Goal: Information Seeking & Learning: Learn about a topic

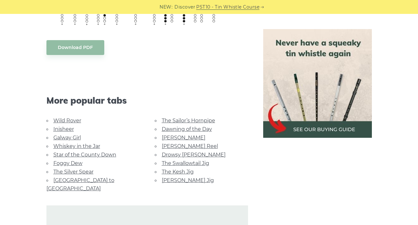
scroll to position [532, 0]
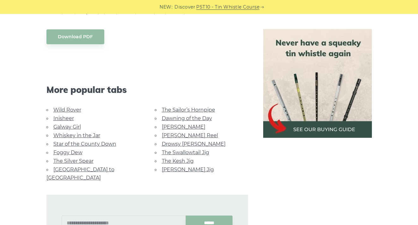
click at [96, 142] on link "Star of the County Down" at bounding box center [84, 144] width 63 height 6
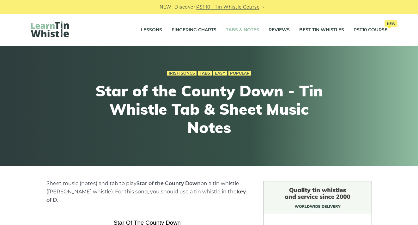
click at [236, 33] on link "Tabs & Notes" at bounding box center [242, 30] width 33 height 16
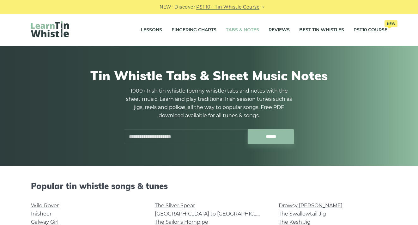
click at [169, 138] on input "text" at bounding box center [186, 136] width 124 height 15
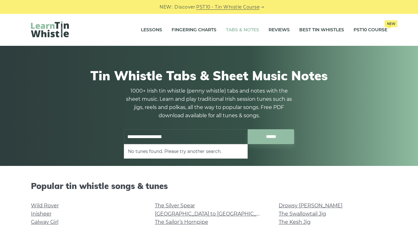
click at [271, 137] on input "******" at bounding box center [271, 136] width 46 height 15
click at [141, 136] on input "**********" at bounding box center [186, 136] width 124 height 15
click at [271, 137] on input "******" at bounding box center [271, 136] width 46 height 15
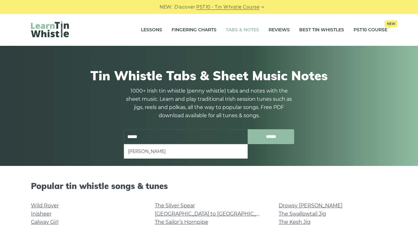
click at [277, 130] on input "******" at bounding box center [271, 136] width 46 height 15
click at [182, 130] on input "*****" at bounding box center [186, 136] width 124 height 15
click at [151, 156] on ul "Fred Finn’s" at bounding box center [186, 151] width 124 height 15
click at [144, 151] on li "Fred Finn’s" at bounding box center [186, 152] width 116 height 8
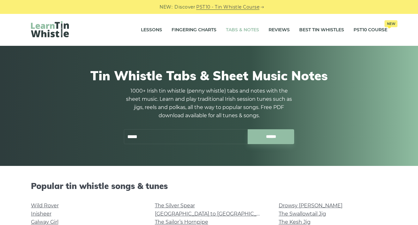
type input "**********"
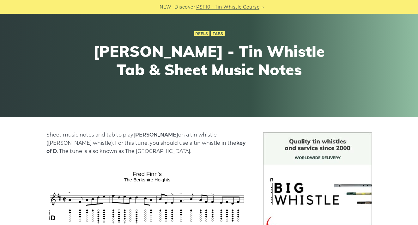
scroll to position [16, 0]
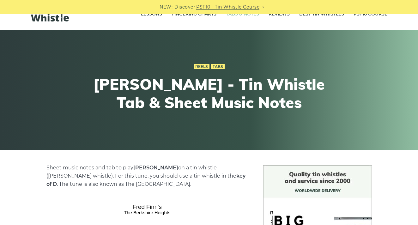
click at [232, 17] on link "Tabs & Notes" at bounding box center [242, 14] width 33 height 16
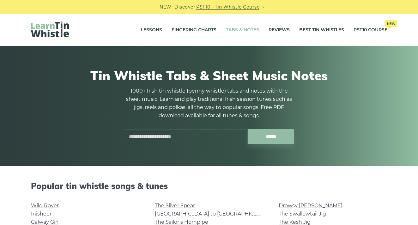
click at [160, 133] on input "text" at bounding box center [186, 136] width 124 height 15
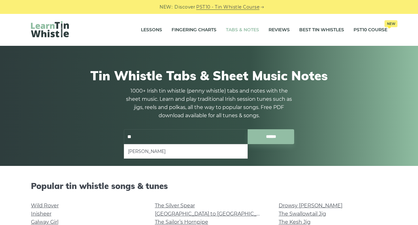
type input "*"
drag, startPoint x: 160, startPoint y: 133, endPoint x: 142, endPoint y: 155, distance: 28.3
click at [142, 155] on li "[PERSON_NAME]" at bounding box center [186, 152] width 116 height 8
type input "*********"
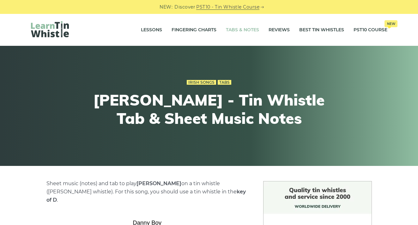
click at [239, 34] on link "Tabs & Notes" at bounding box center [242, 30] width 33 height 16
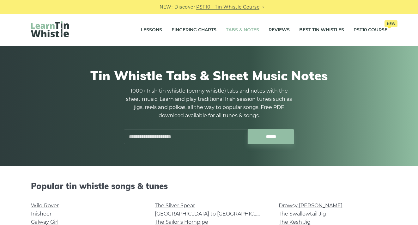
click at [172, 138] on input "text" at bounding box center [186, 136] width 124 height 15
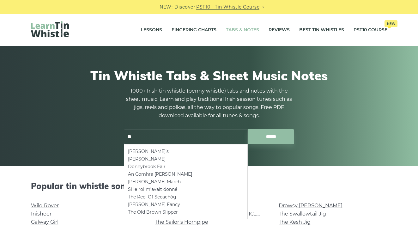
type input "*"
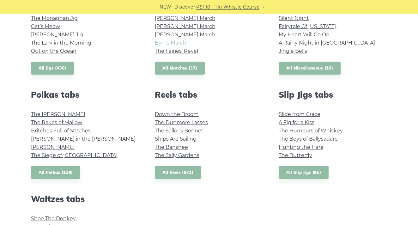
scroll to position [392, 0]
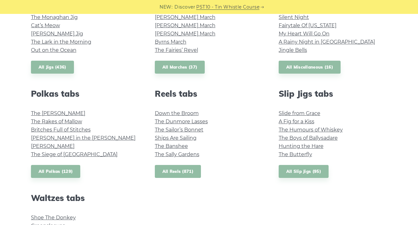
click at [171, 168] on link "All Reels (871)" at bounding box center [178, 171] width 46 height 13
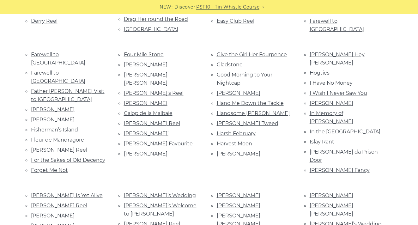
scroll to position [522, 0]
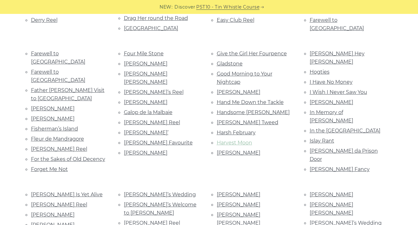
click at [239, 140] on link "Harvest Moon" at bounding box center [234, 143] width 35 height 6
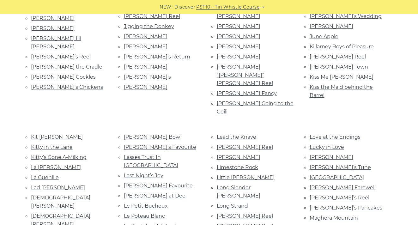
scroll to position [734, 0]
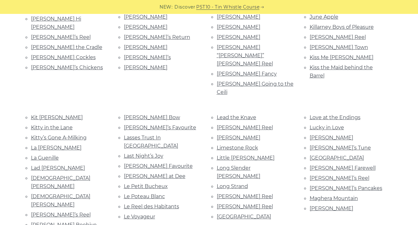
scroll to position [754, 0]
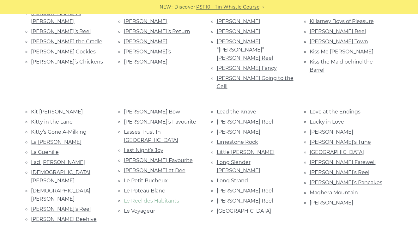
click at [155, 198] on link "Le Reel des Habitants" at bounding box center [151, 201] width 55 height 6
click at [140, 208] on link "Le Voyageur" at bounding box center [139, 211] width 31 height 6
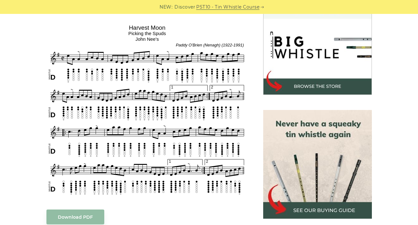
scroll to position [197, 0]
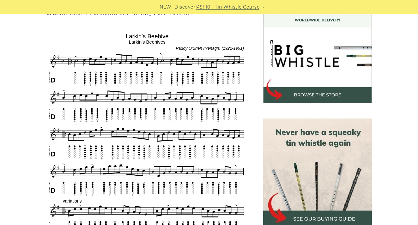
scroll to position [187, 0]
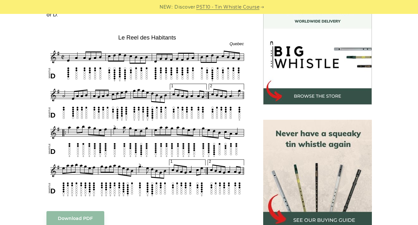
scroll to position [186, 0]
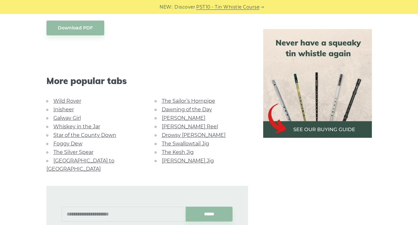
scroll to position [308, 0]
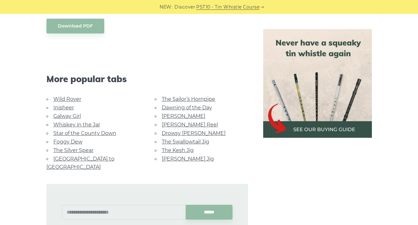
click at [62, 100] on link "Wild Rover" at bounding box center [67, 99] width 28 height 6
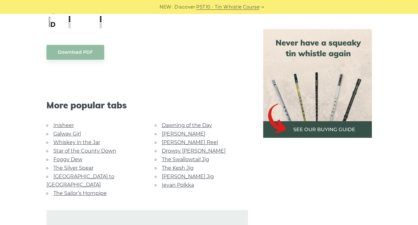
scroll to position [626, 0]
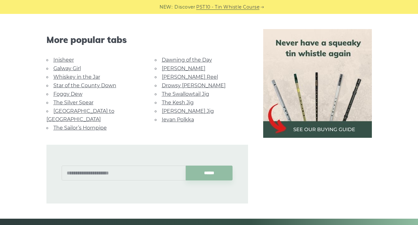
click at [58, 74] on link "Whiskey in the Jar" at bounding box center [76, 77] width 47 height 6
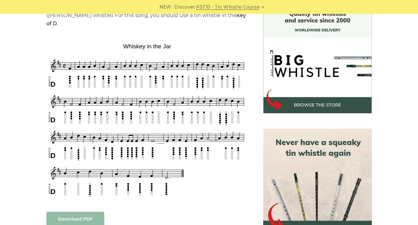
scroll to position [178, 0]
